Goal: Information Seeking & Learning: Learn about a topic

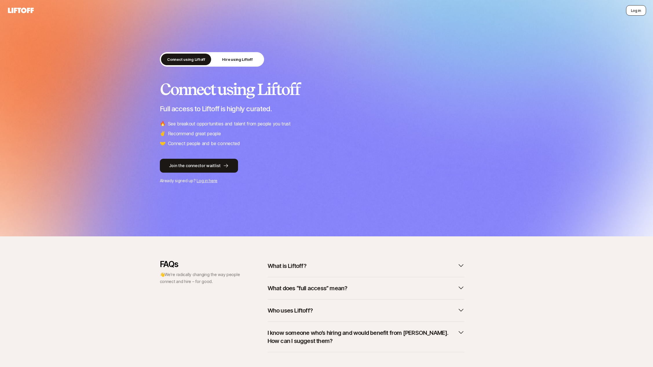
click at [633, 13] on button "Log in" at bounding box center [636, 10] width 20 height 10
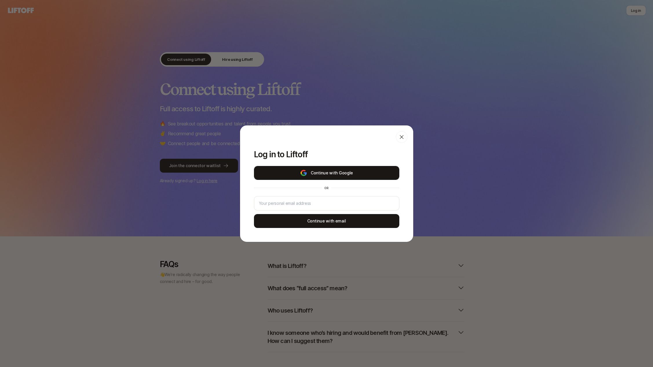
click at [362, 172] on button "Continue with Google" at bounding box center [326, 173] width 145 height 14
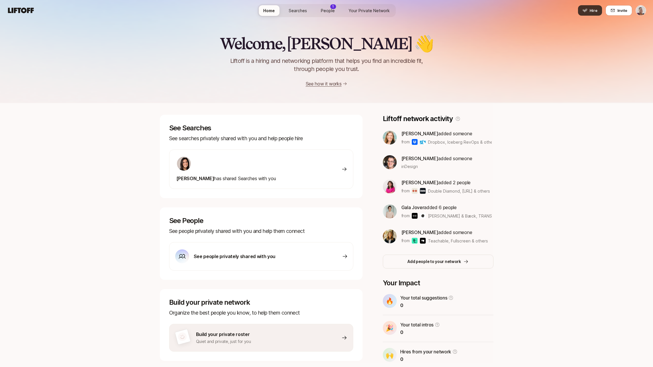
click at [599, 11] on button "Hire" at bounding box center [590, 10] width 24 height 10
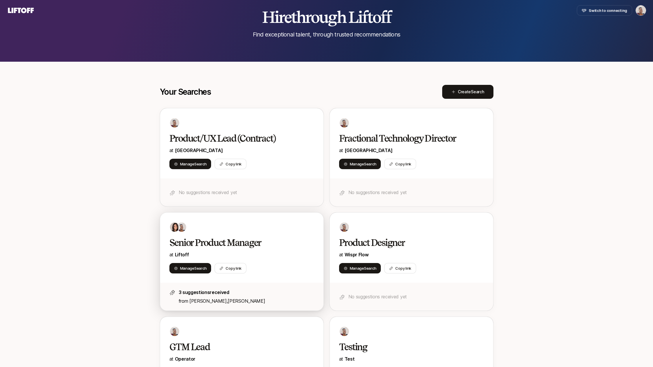
scroll to position [28, 0]
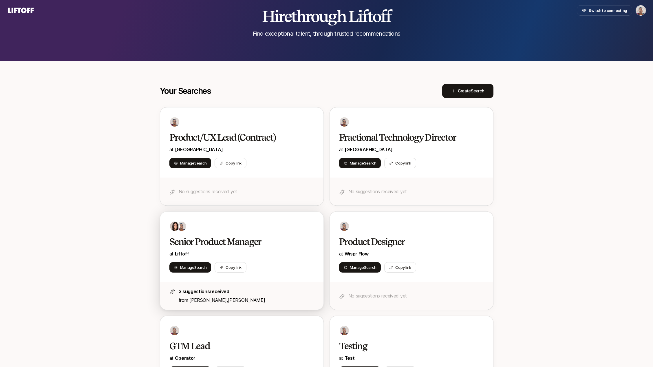
click at [255, 294] on p "3 suggestions received" at bounding box center [247, 292] width 136 height 8
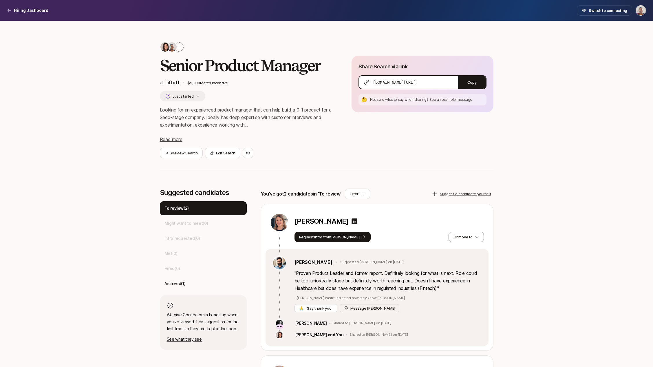
click at [56, 45] on div "Senior Product Manager at Liftoff $5,000 Match Incentive Just started Looking f…" at bounding box center [326, 262] width 653 height 482
